Goal: Task Accomplishment & Management: Use online tool/utility

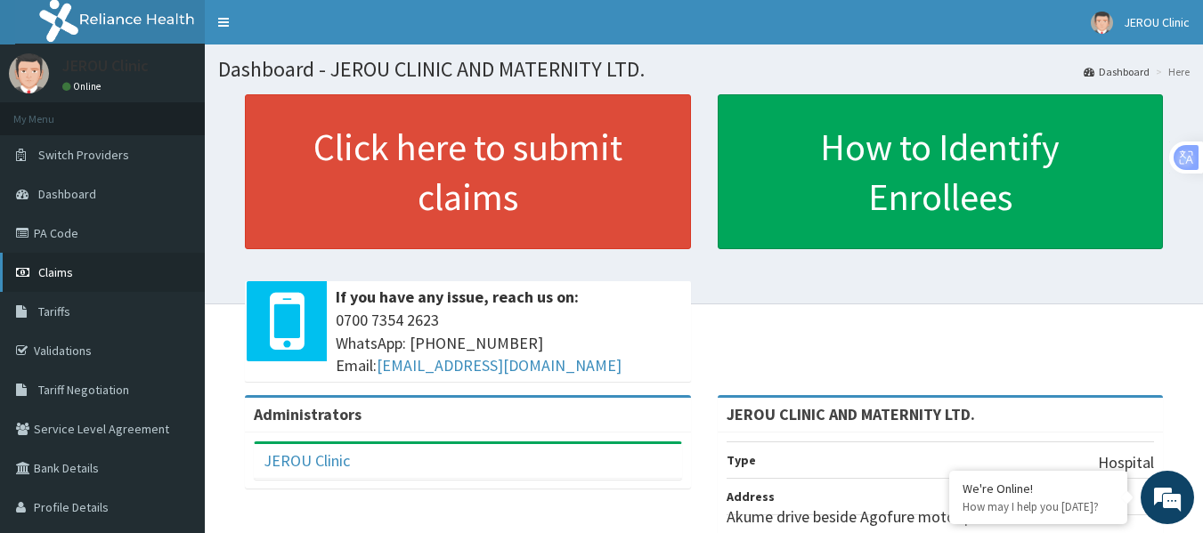
click at [57, 266] on span "Claims" at bounding box center [55, 272] width 35 height 16
click at [56, 272] on span "Claims" at bounding box center [55, 272] width 35 height 16
click at [69, 239] on link "PA Code" at bounding box center [102, 233] width 205 height 39
